Goal: Task Accomplishment & Management: Use online tool/utility

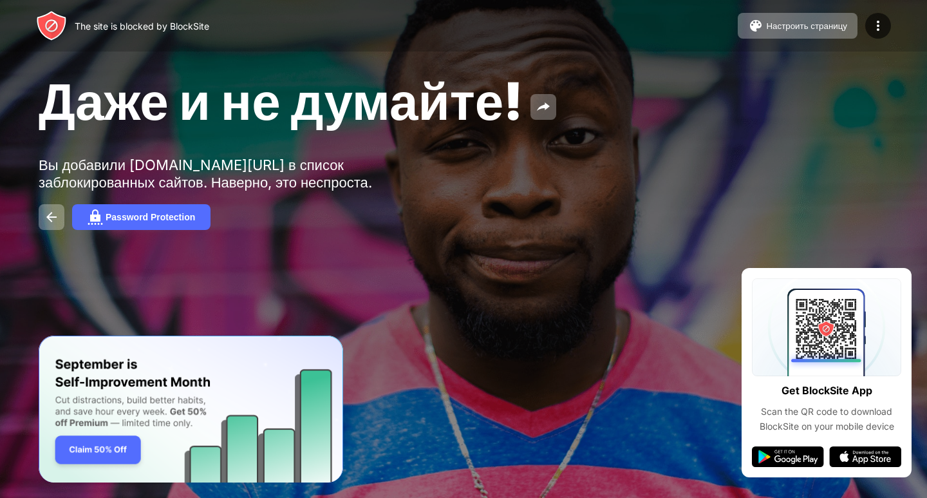
drag, startPoint x: 927, startPoint y: 62, endPoint x: 909, endPoint y: 97, distance: 38.9
click at [915, 95] on div "Даже и не думайте! Вы добавили yandex.ru/games в список заблокированных сайтов.…" at bounding box center [463, 149] width 927 height 299
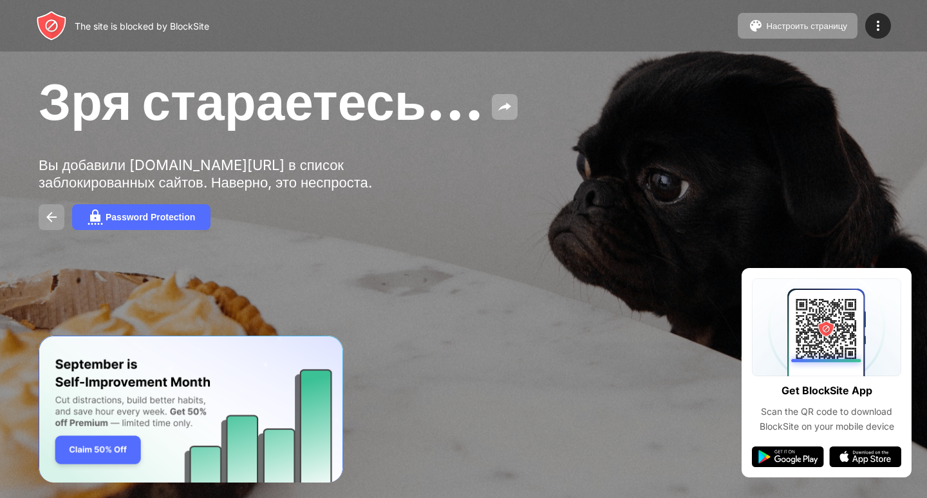
click at [61, 214] on button at bounding box center [52, 217] width 26 height 26
